Goal: Transaction & Acquisition: Purchase product/service

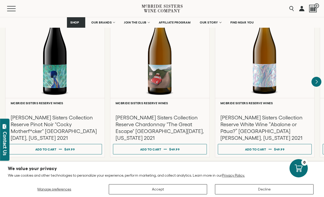
scroll to position [918, 0]
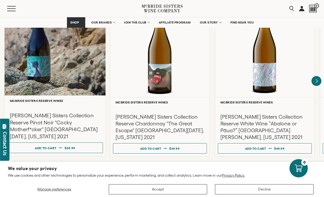
click at [54, 121] on h3 "[PERSON_NAME] Sisters Collection Reserve Pinot Noir "Cocky Motherf*cker" [GEOGR…" at bounding box center [55, 126] width 90 height 28
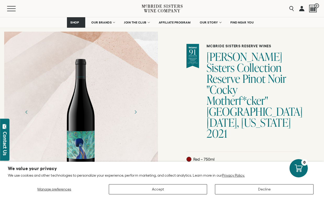
scroll to position [32, 0]
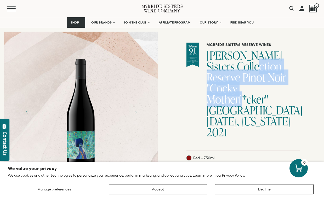
drag, startPoint x: 258, startPoint y: 73, endPoint x: 273, endPoint y: 91, distance: 23.2
click at [273, 91] on h1 "[PERSON_NAME] Sisters Collection Reserve Pinot Noir "Cocky Motherf*cker" [GEOGR…" at bounding box center [253, 94] width 93 height 88
copy h1 "Reserve Pinot Noir "Cocky Motherf*cker""
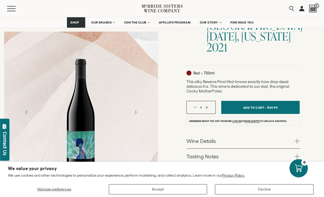
scroll to position [84, 0]
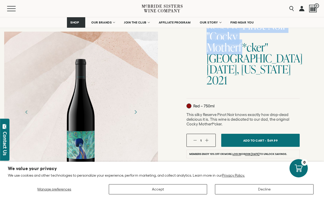
click at [139, 114] on icon "Next" at bounding box center [135, 112] width 9 height 9
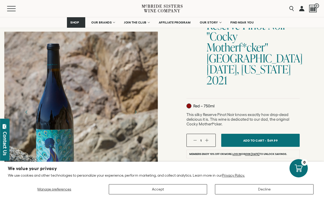
click at [172, 107] on div "McBride Sisters Reserve Wines McBride Sisters Collection Reserve Pinot Noir "Co…" at bounding box center [243, 123] width 162 height 315
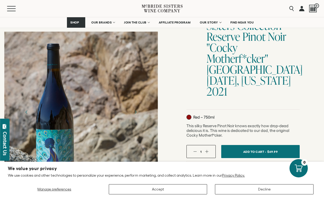
scroll to position [73, 0]
click at [89, 90] on div at bounding box center [81, 112] width 154 height 161
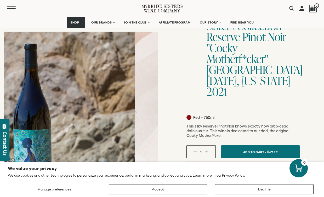
click at [40, 89] on div at bounding box center [59, 112] width 154 height 161
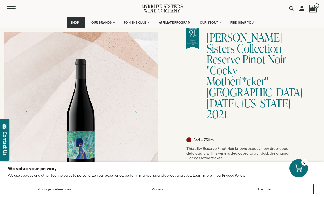
scroll to position [47, 0]
